Goal: Check status: Check status

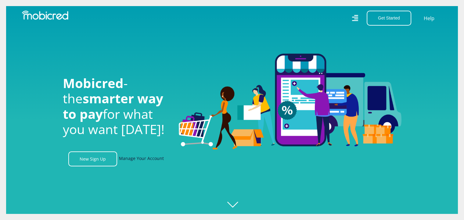
scroll to position [0, 435]
click at [145, 163] on link "Manage Your Account" at bounding box center [141, 159] width 45 height 15
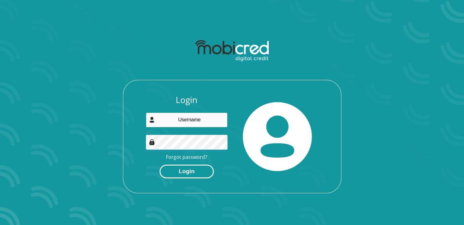
type input "miems9@hotmail.com"
click at [188, 173] on button "Login" at bounding box center [187, 172] width 54 height 14
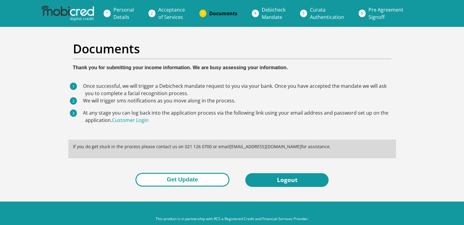
click at [197, 177] on button "Get Update" at bounding box center [183, 180] width 94 height 14
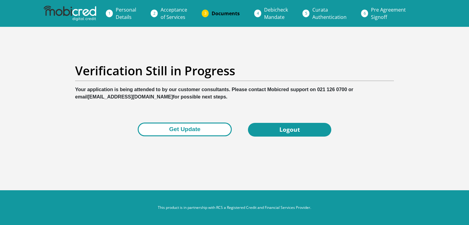
click at [198, 131] on button "Get Update" at bounding box center [185, 130] width 94 height 14
click at [186, 130] on button "Get Update" at bounding box center [185, 130] width 94 height 14
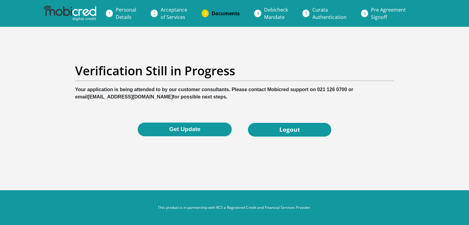
click at [123, 13] on link "Personal Details" at bounding box center [126, 14] width 30 height 20
click at [173, 14] on span "Acceptance of Services" at bounding box center [174, 13] width 27 height 14
click at [226, 11] on span "Documents" at bounding box center [226, 13] width 28 height 7
click at [273, 11] on span "Debicheck Mandate" at bounding box center [276, 13] width 24 height 14
click at [323, 10] on span "Curata Authentication" at bounding box center [329, 13] width 34 height 14
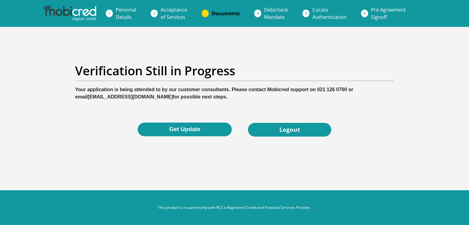
click at [377, 11] on span "Pre Agreement Signoff" at bounding box center [388, 13] width 35 height 14
